Goal: Information Seeking & Learning: Learn about a topic

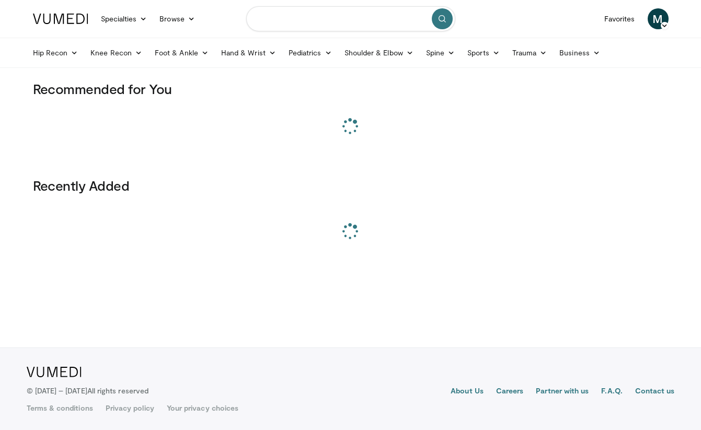
click at [413, 20] on input "Search topics, interventions" at bounding box center [350, 18] width 209 height 25
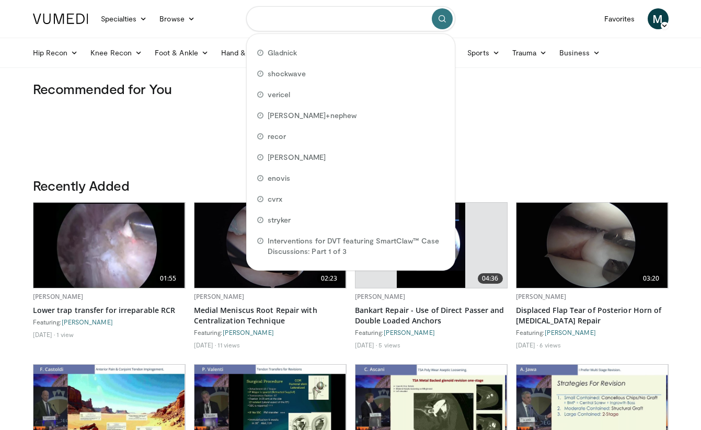
type input "*"
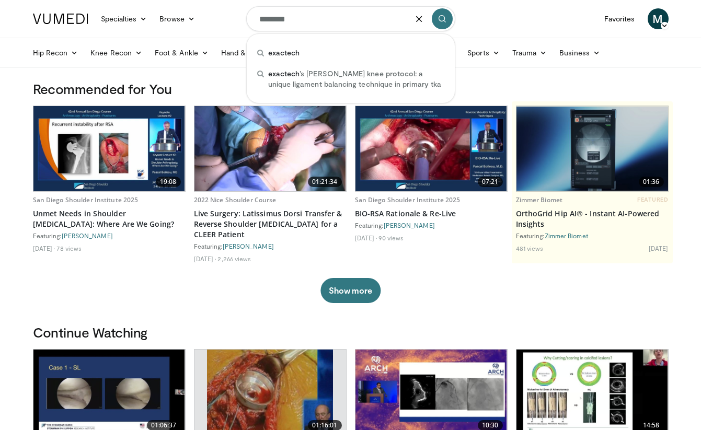
type input "********"
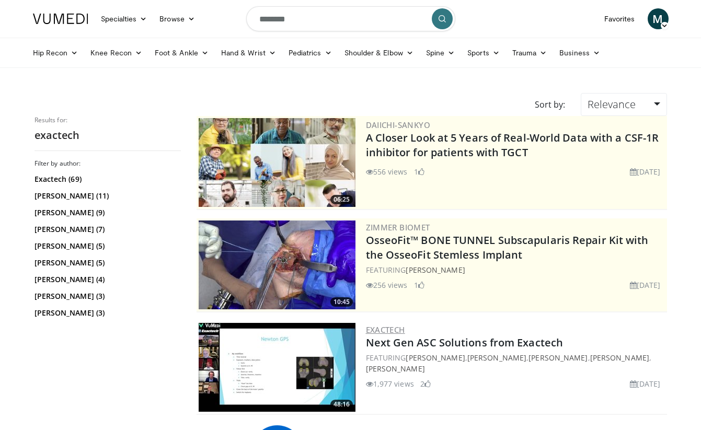
click at [394, 327] on link "Exactech" at bounding box center [385, 330] width 39 height 10
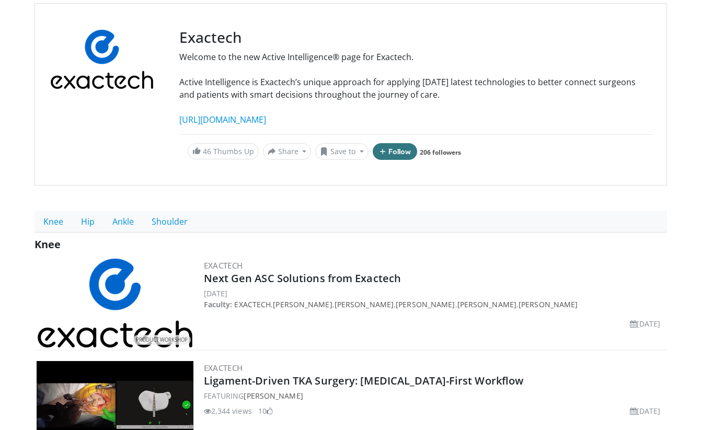
scroll to position [96, 0]
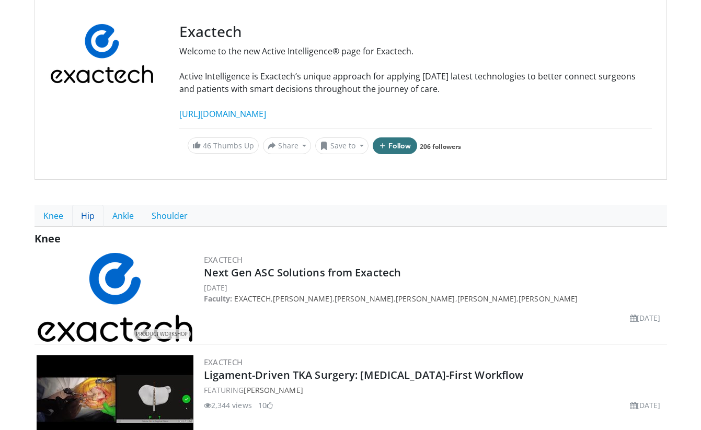
click at [89, 212] on link "Hip" at bounding box center [87, 216] width 31 height 22
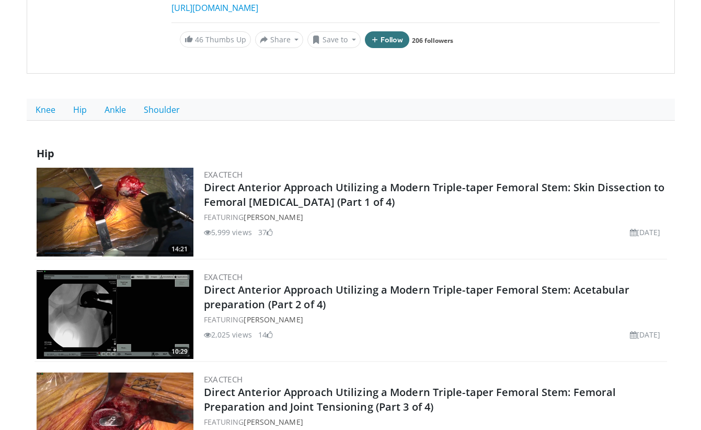
scroll to position [146, 0]
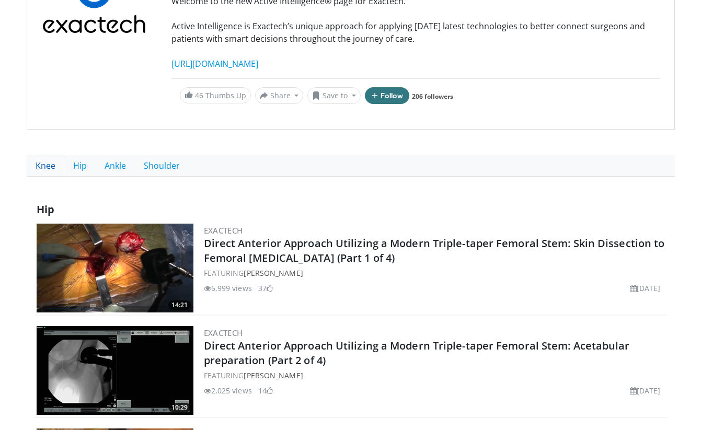
click at [50, 165] on link "Knee" at bounding box center [46, 166] width 38 height 22
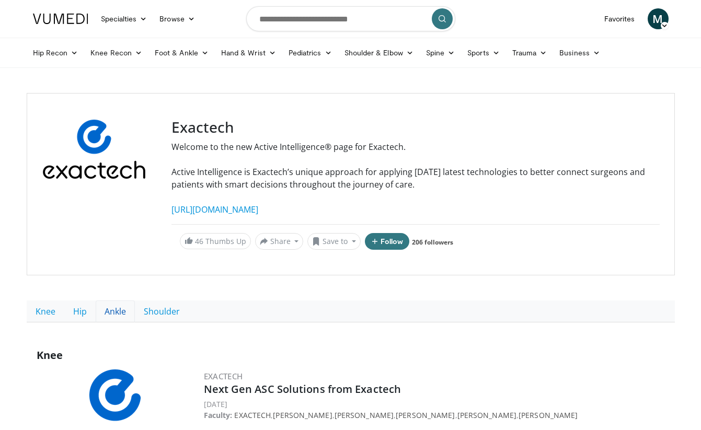
click at [123, 309] on link "Ankle" at bounding box center [115, 312] width 39 height 22
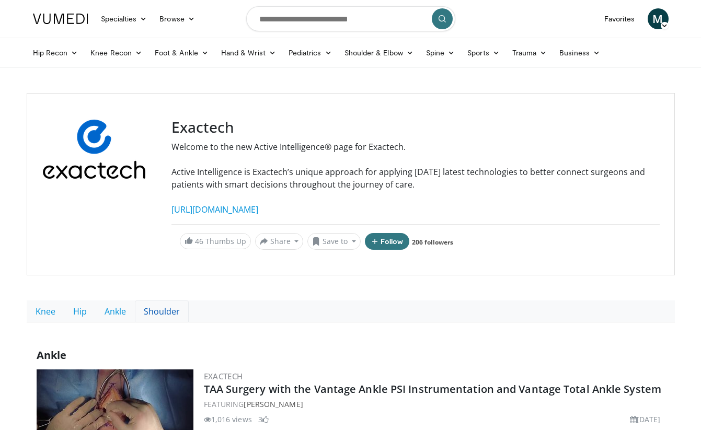
click at [159, 309] on link "Shoulder" at bounding box center [162, 312] width 54 height 22
